Goal: Task Accomplishment & Management: Use online tool/utility

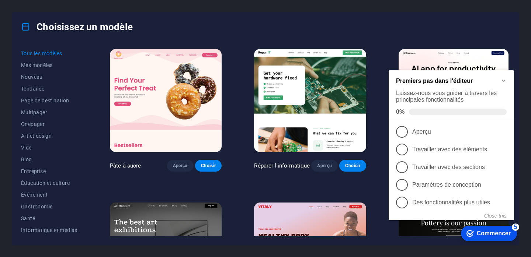
click at [497, 234] on font "Commencer" at bounding box center [494, 234] width 34 height 6
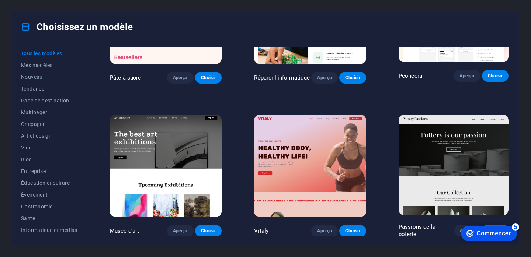
scroll to position [93, 0]
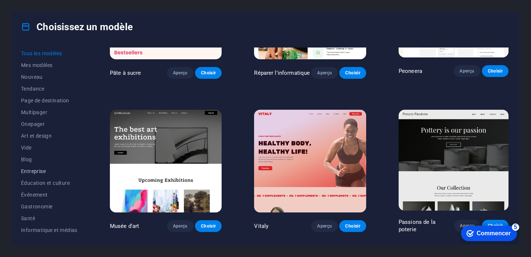
click at [43, 172] on font "Entreprise" at bounding box center [33, 172] width 25 height 6
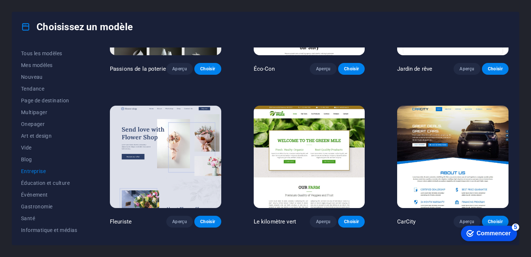
scroll to position [101, 0]
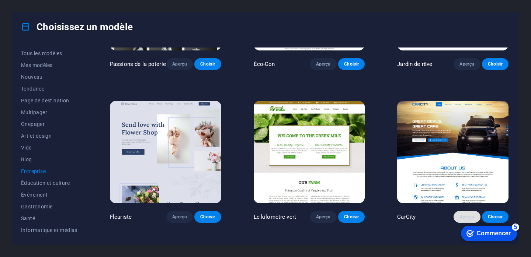
click at [463, 218] on font "Aperçu" at bounding box center [467, 217] width 15 height 5
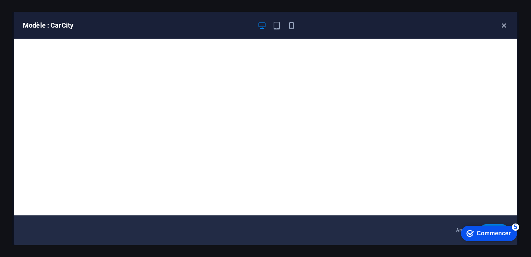
click at [502, 25] on icon "button" at bounding box center [504, 25] width 8 height 8
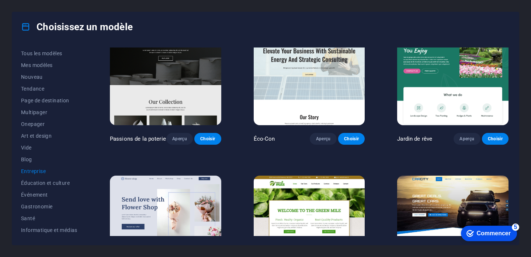
scroll to position [0, 0]
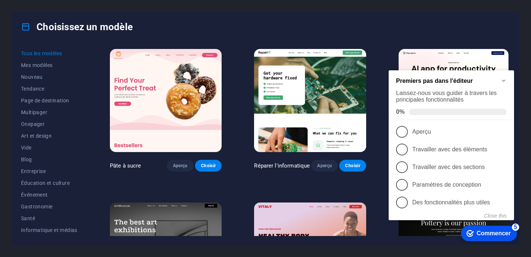
click at [503, 78] on icon "Minimize checklist" at bounding box center [504, 81] width 6 height 6
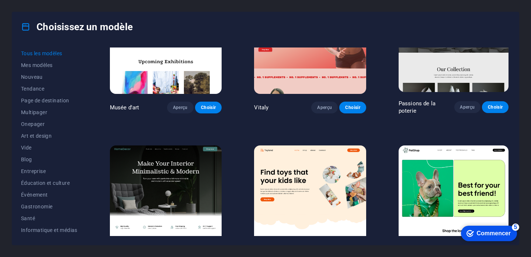
scroll to position [243, 0]
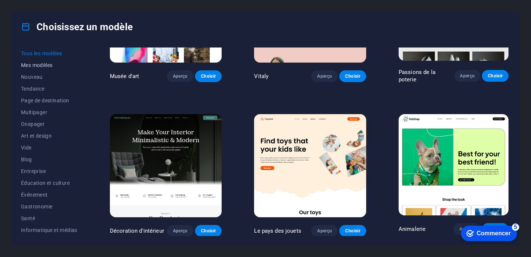
click at [36, 63] on font "Mes modèles" at bounding box center [36, 65] width 31 height 6
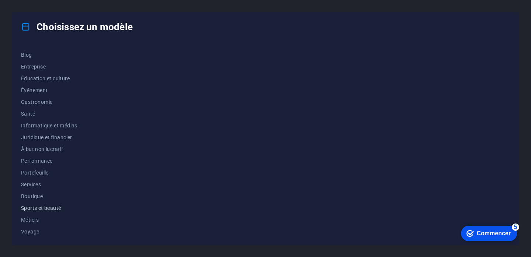
scroll to position [118, 0]
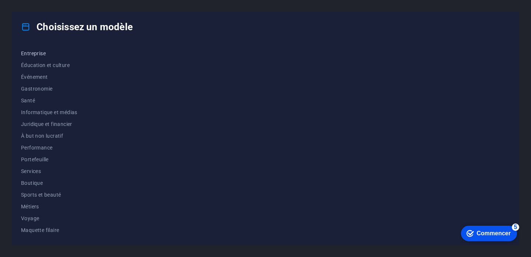
click at [32, 55] on font "Entreprise" at bounding box center [33, 54] width 25 height 6
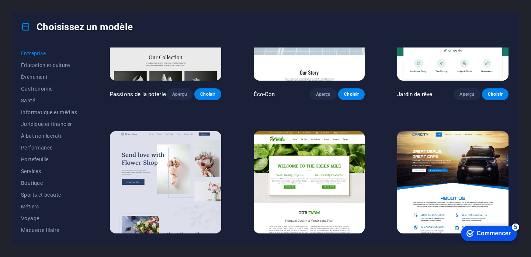
scroll to position [97, 0]
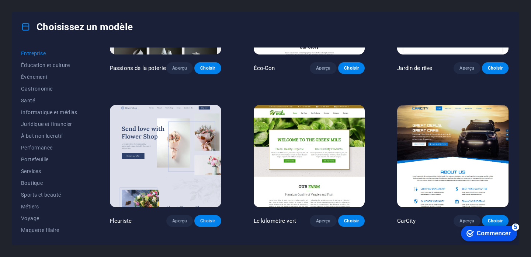
click at [209, 220] on font "Choisir" at bounding box center [207, 221] width 15 height 5
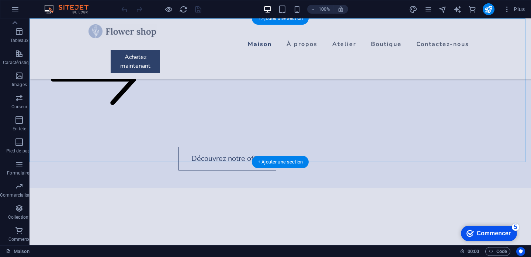
scroll to position [1933, 0]
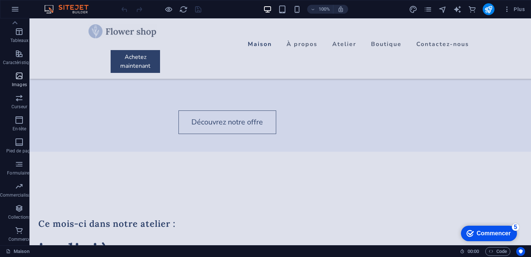
click at [18, 77] on icon "button" at bounding box center [19, 76] width 9 height 9
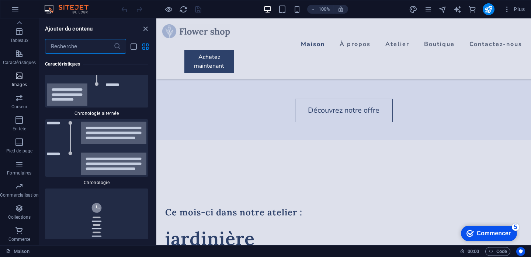
scroll to position [6826, 0]
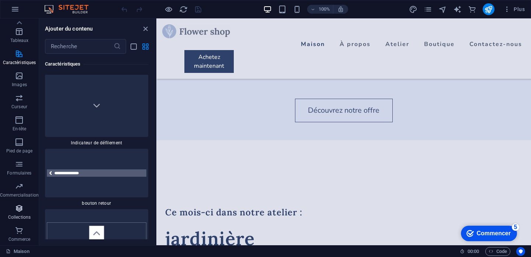
click at [18, 207] on icon "button" at bounding box center [19, 208] width 9 height 9
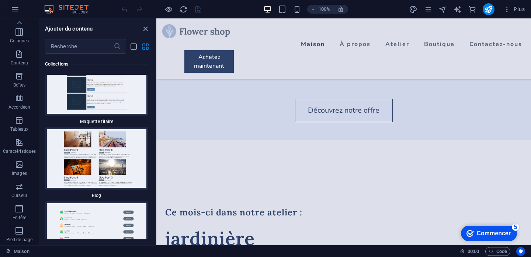
scroll to position [0, 0]
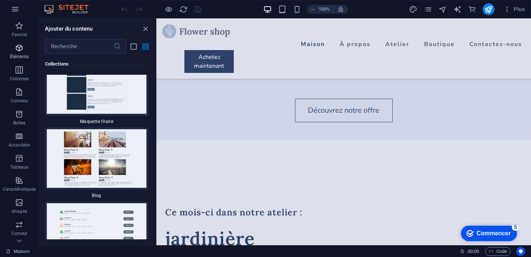
click at [17, 51] on icon "button" at bounding box center [19, 48] width 9 height 9
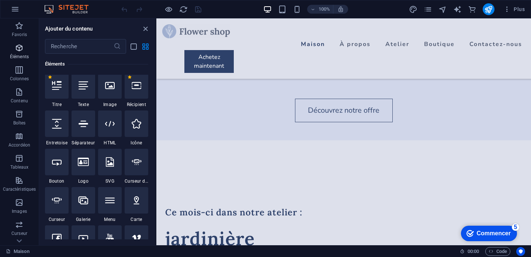
scroll to position [139, 0]
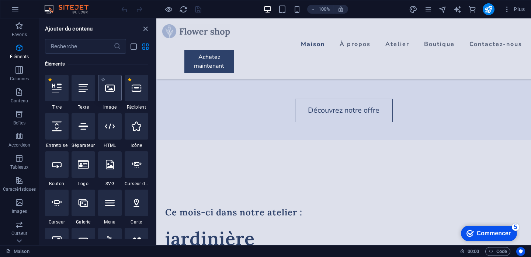
click at [107, 86] on icon at bounding box center [110, 88] width 10 height 10
